Goal: Task Accomplishment & Management: Manage account settings

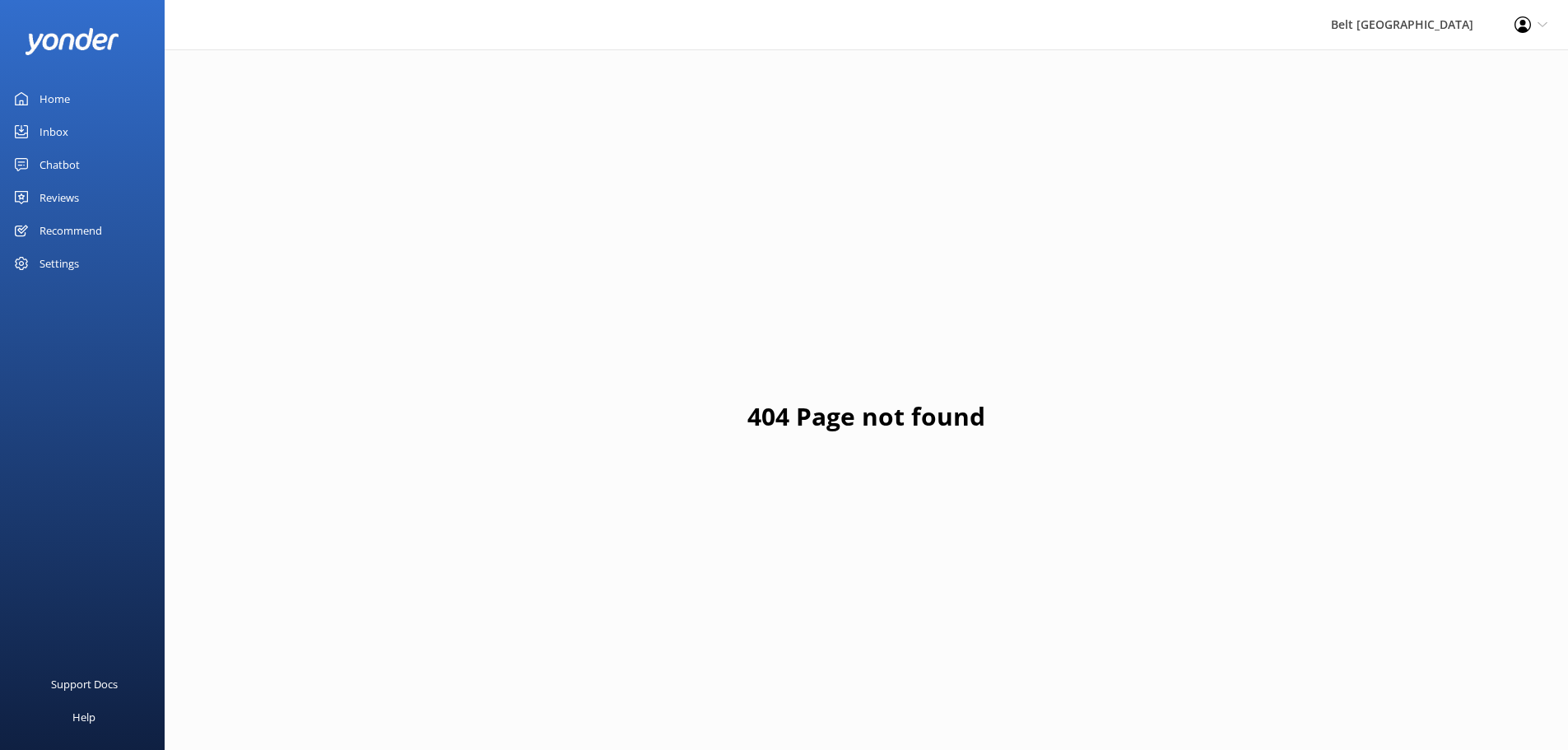
click at [60, 135] on div "Inbox" at bounding box center [54, 131] width 29 height 33
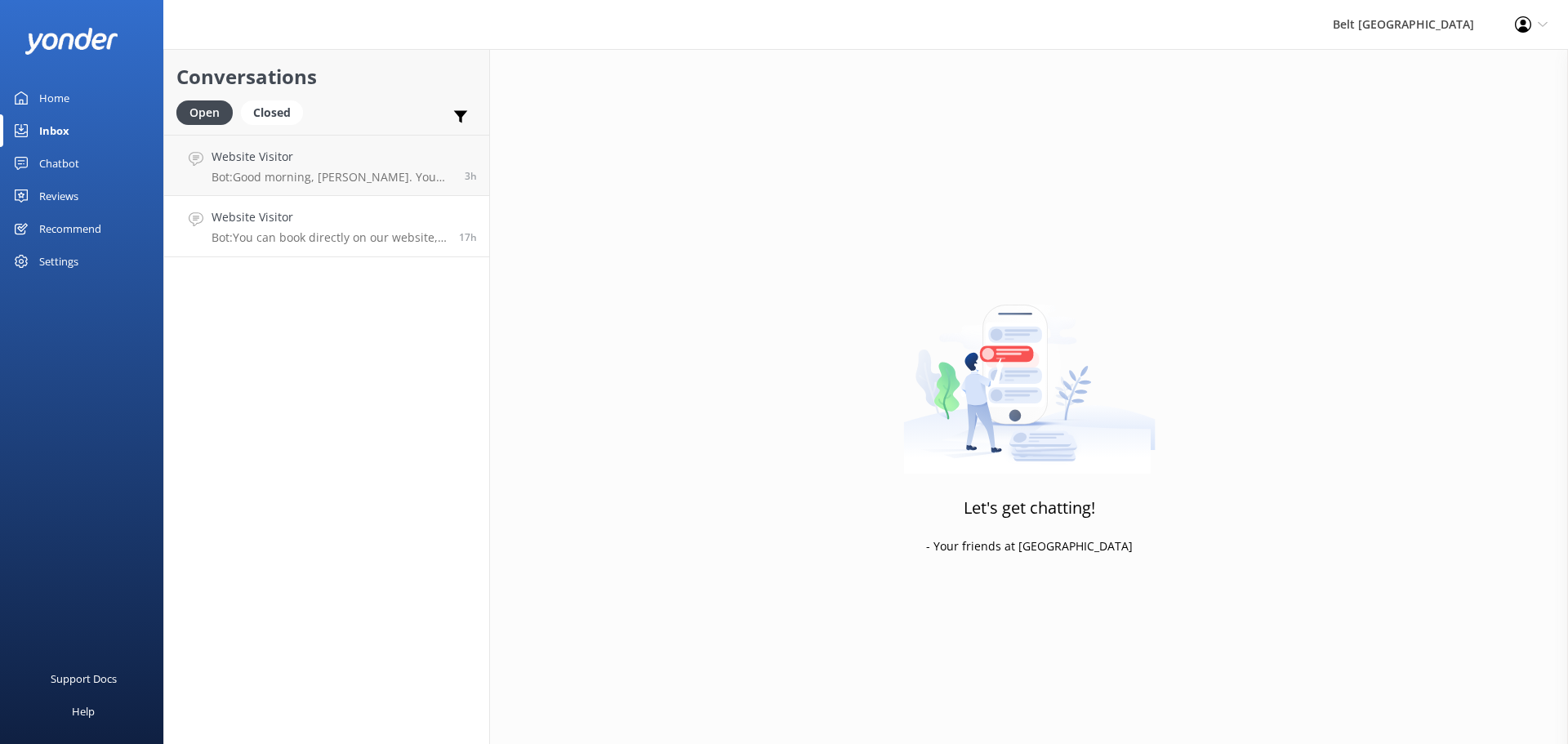
click at [242, 201] on link "Website Visitor Bot: You can book directly on our website, which has live avail…" at bounding box center [326, 226] width 325 height 61
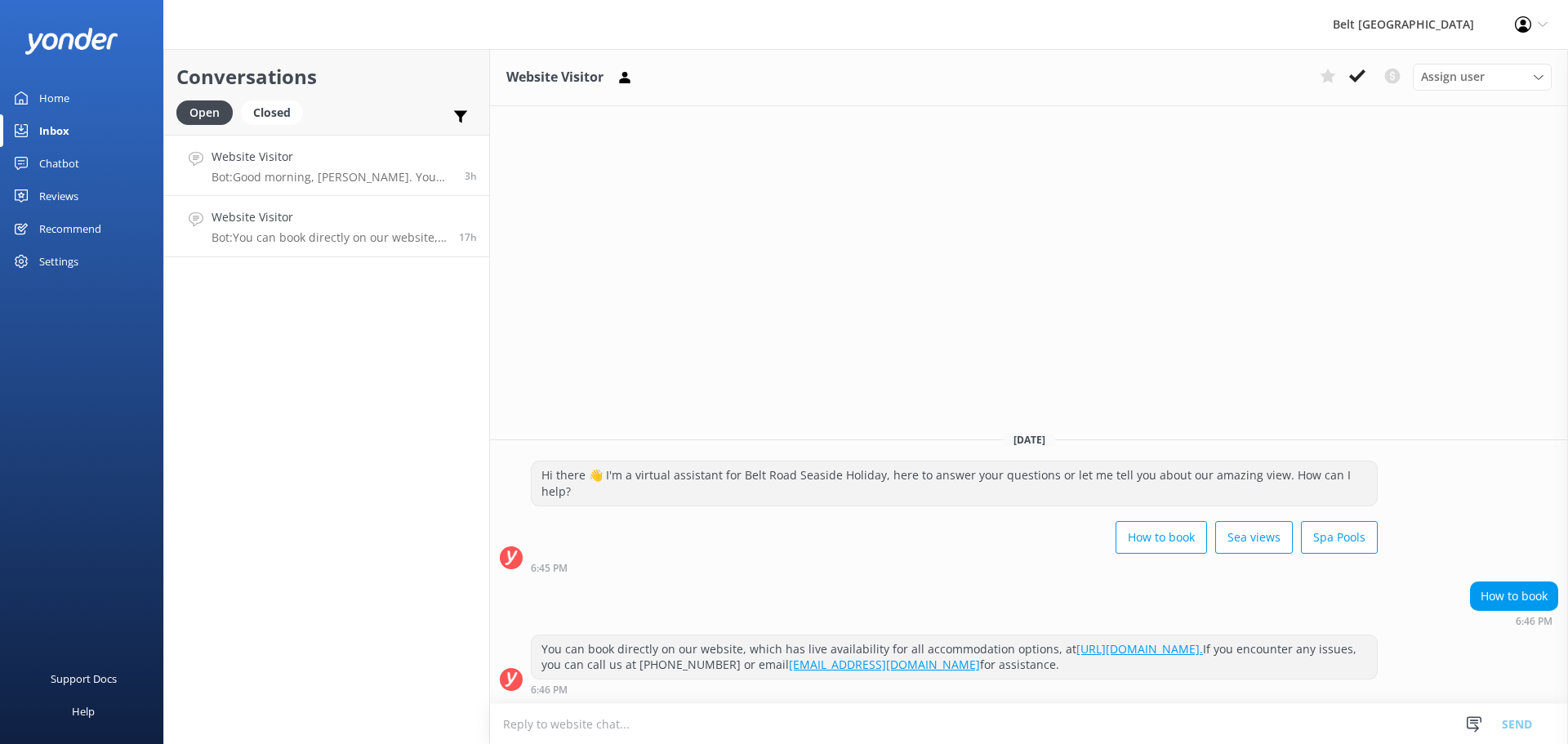
click at [365, 193] on link "Website Visitor Bot: Good morning, [PERSON_NAME]. You can check the availabilit…" at bounding box center [326, 165] width 325 height 61
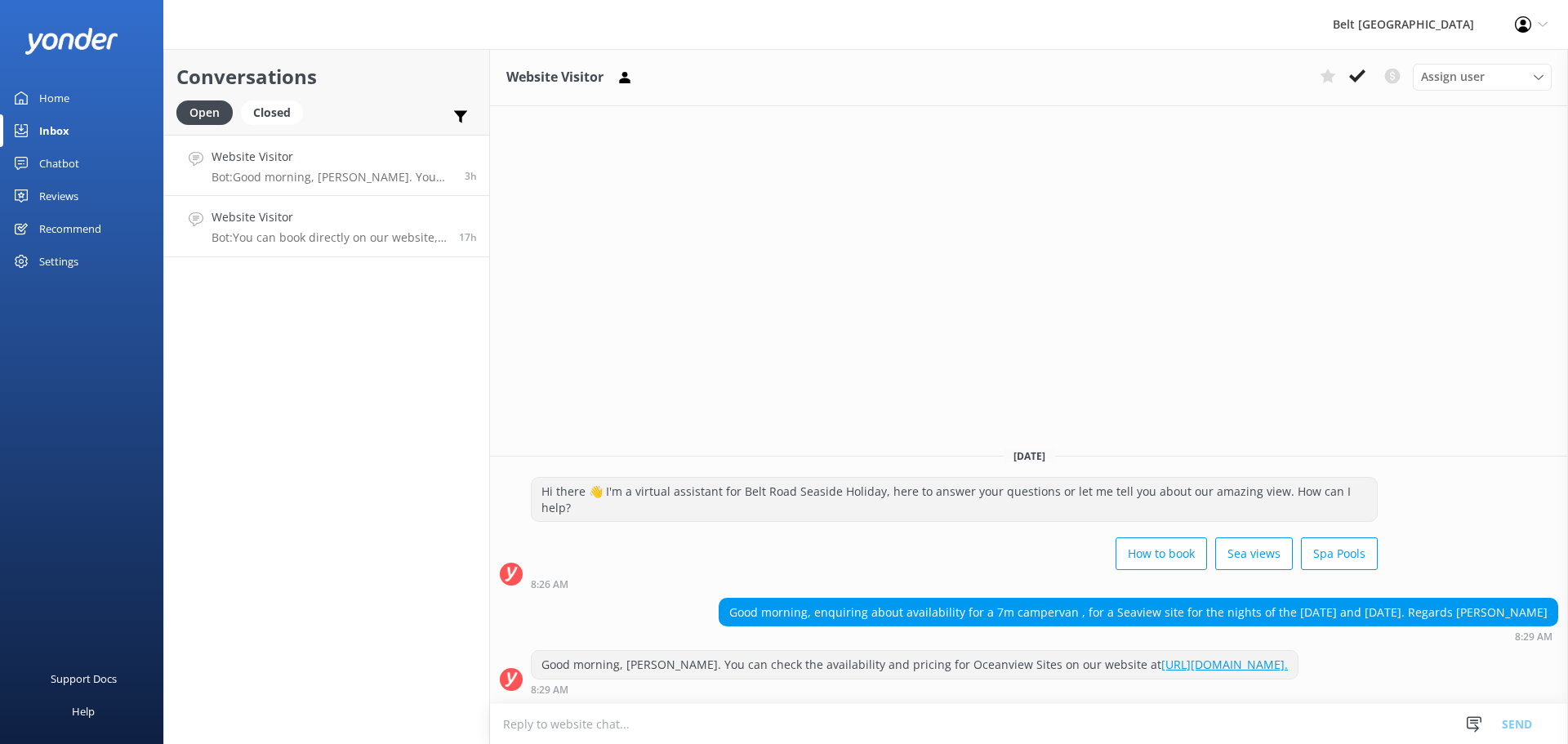
click at [355, 228] on div "Website Visitor Bot: You can book directly on our website, which has live avail…" at bounding box center [329, 226] width 235 height 36
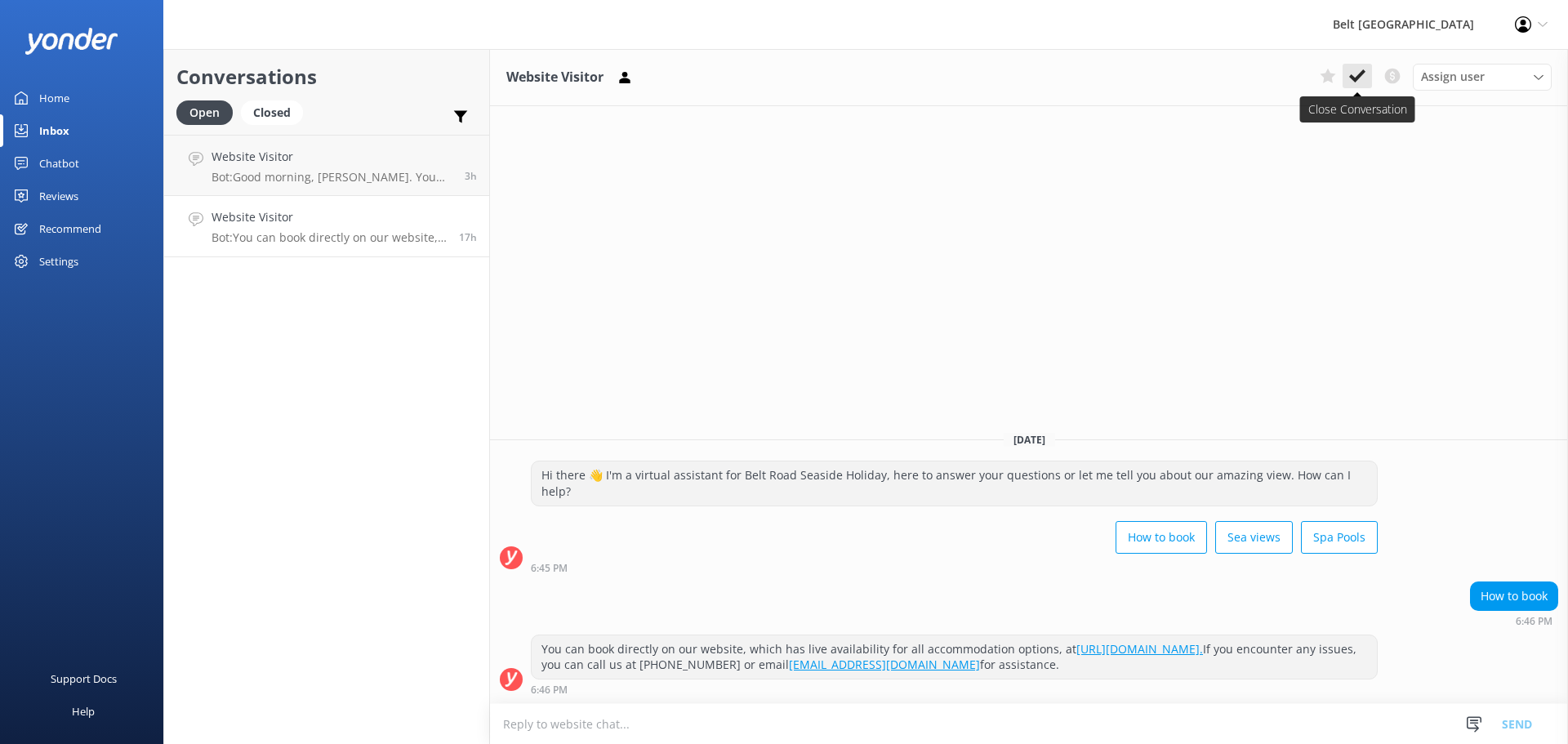
click at [1358, 75] on icon at bounding box center [1357, 76] width 17 height 17
click at [303, 172] on p "Bot: Good morning, [PERSON_NAME]. You can check the availability and pricing fo…" at bounding box center [332, 177] width 241 height 15
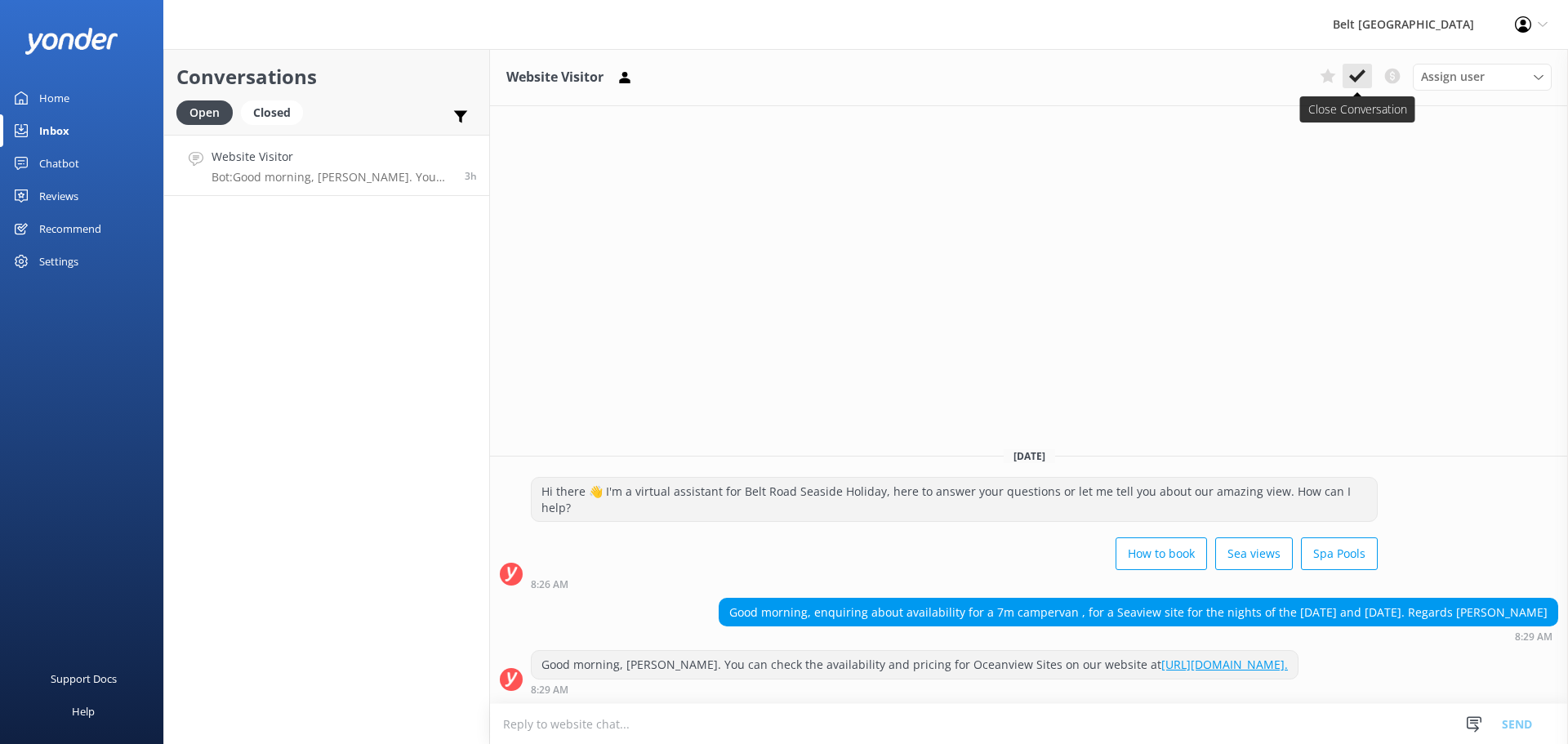
click at [1352, 78] on use at bounding box center [1357, 75] width 17 height 13
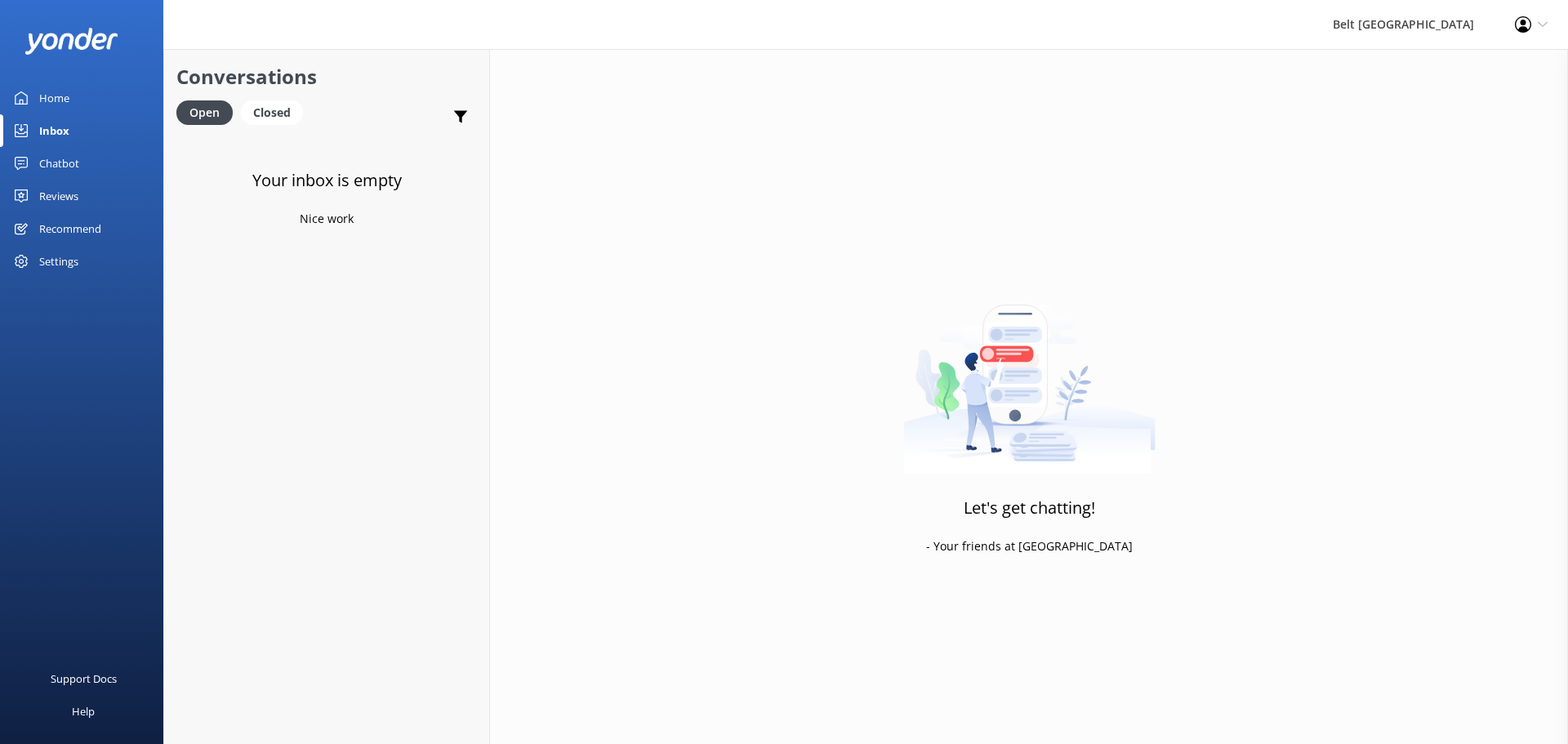
click at [64, 192] on div "Reviews" at bounding box center [59, 196] width 40 height 33
